Goal: Task Accomplishment & Management: Manage account settings

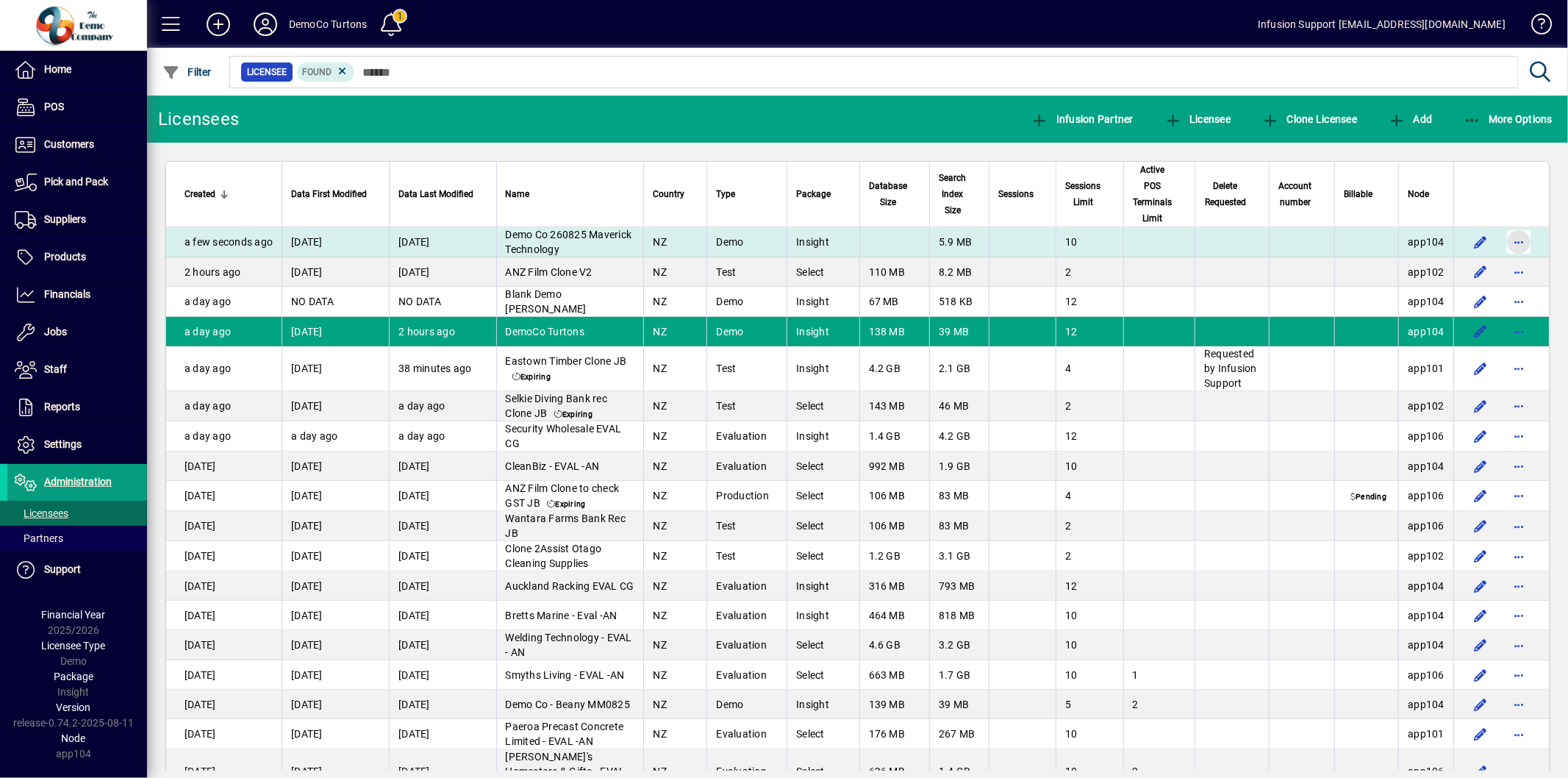
click at [1510, 240] on span "button" at bounding box center [1519, 242] width 36 height 36
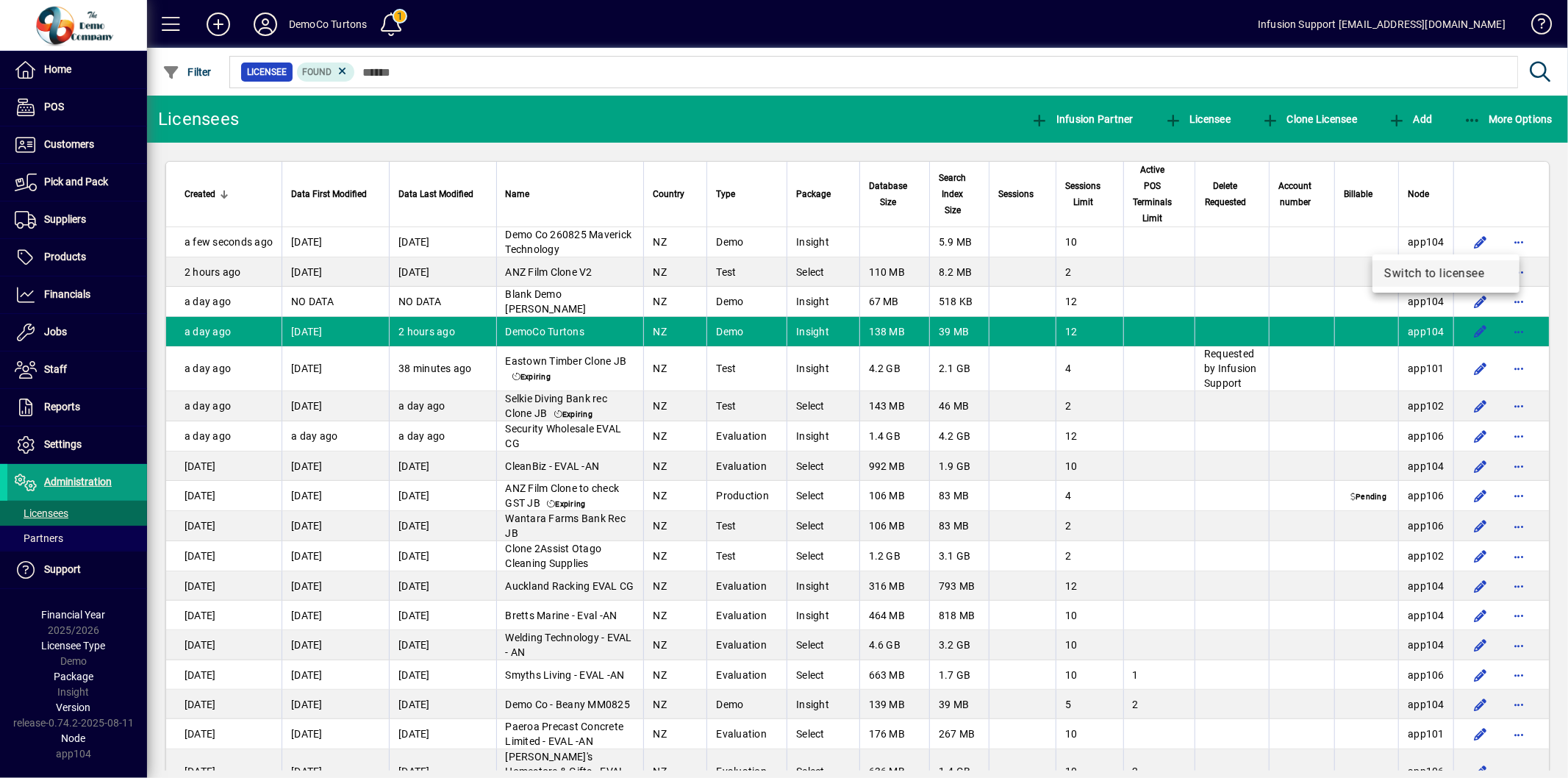
click at [1431, 272] on span "Switch to licensee" at bounding box center [1445, 274] width 124 height 18
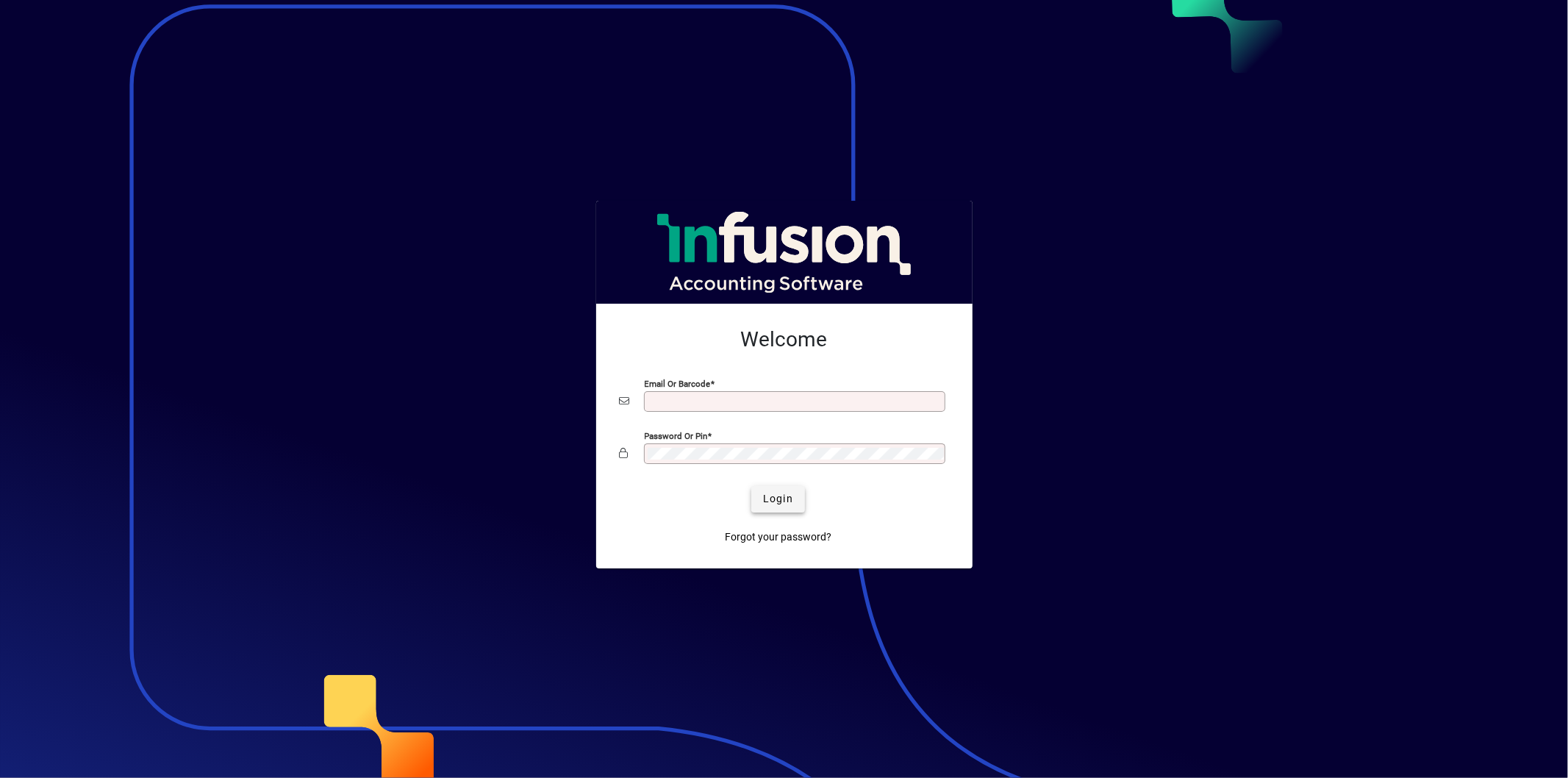
type input "**********"
click at [775, 494] on span "Login" at bounding box center [778, 499] width 30 height 16
